Goal: Task Accomplishment & Management: Manage account settings

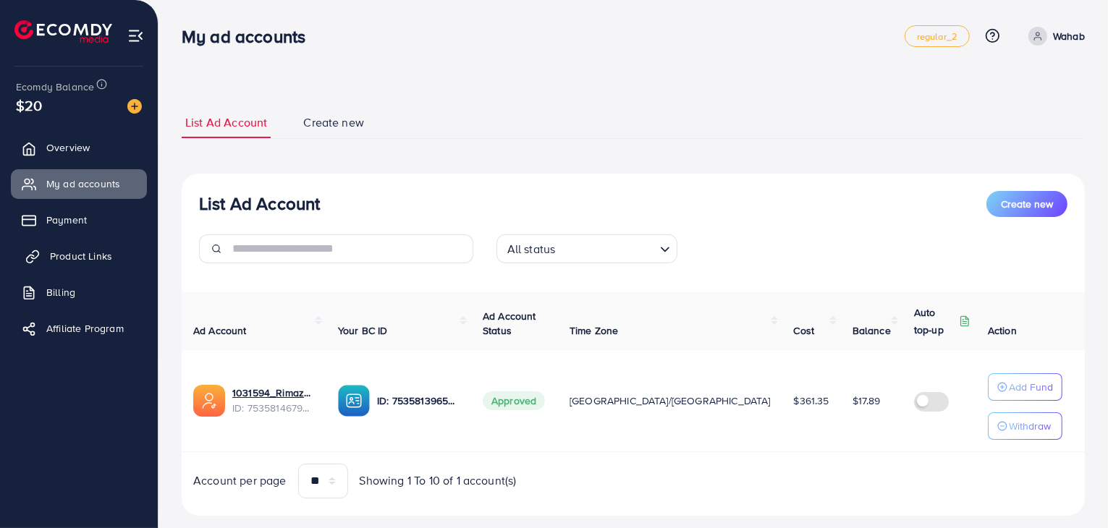
click at [67, 259] on span "Product Links" at bounding box center [81, 256] width 62 height 14
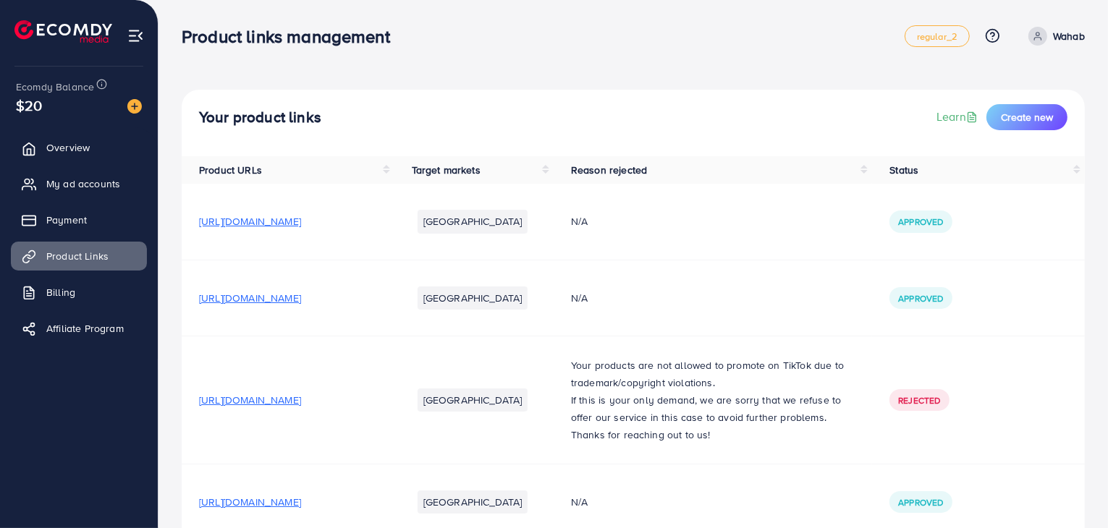
click at [298, 299] on span "[URL][DOMAIN_NAME]" at bounding box center [250, 298] width 102 height 14
click at [72, 180] on span "My ad accounts" at bounding box center [87, 184] width 74 height 14
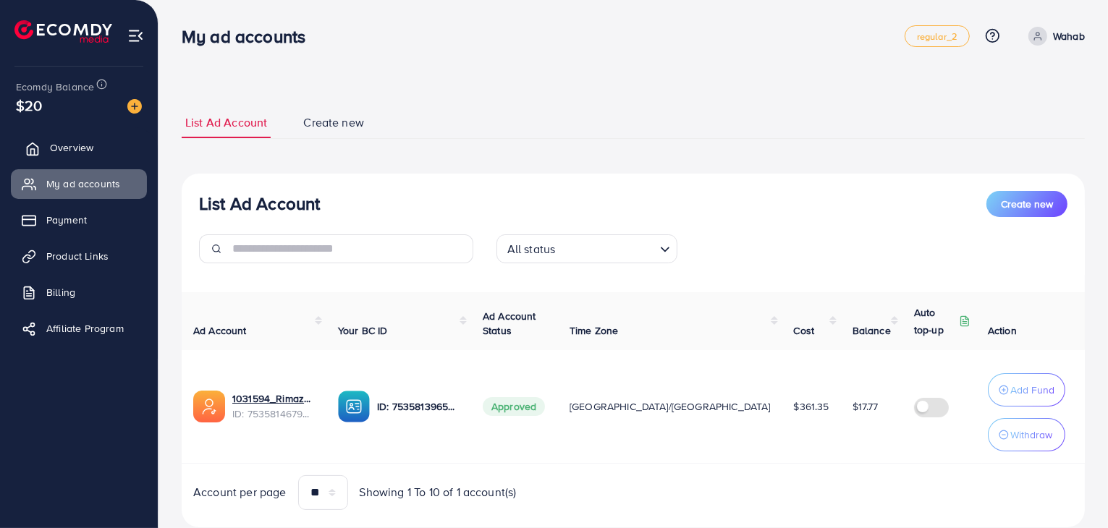
click at [55, 142] on span "Overview" at bounding box center [71, 147] width 43 height 14
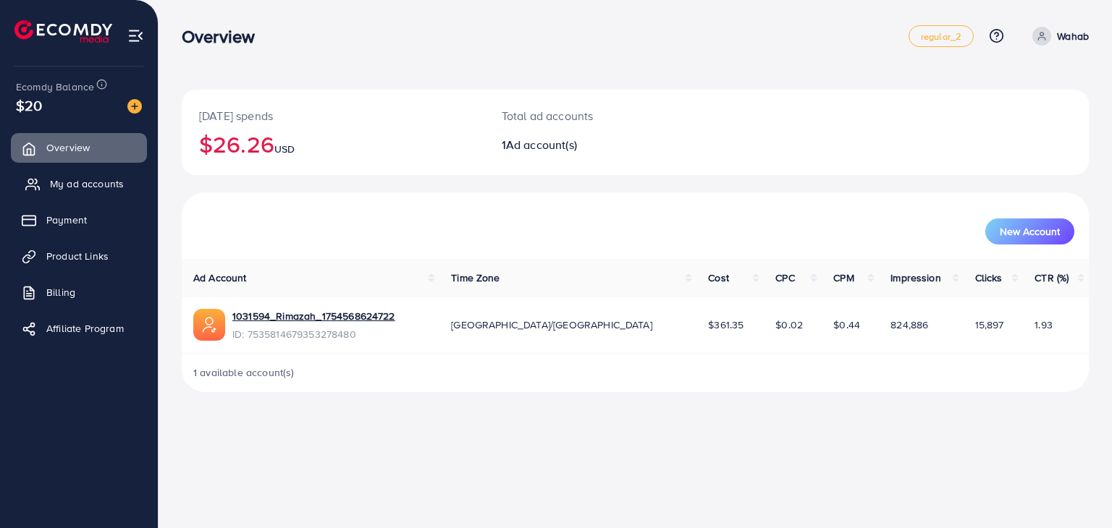
drag, startPoint x: 53, startPoint y: 185, endPoint x: 69, endPoint y: 195, distance: 18.9
click at [52, 184] on span "My ad accounts" at bounding box center [87, 184] width 74 height 14
